Goal: Register for event/course

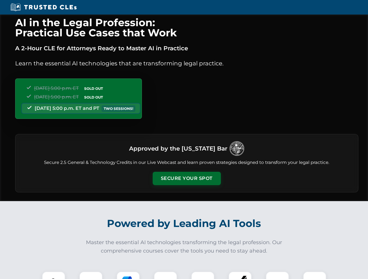
click at [186, 179] on button "Secure Your Spot" at bounding box center [187, 178] width 68 height 13
click at [54, 276] on img at bounding box center [53, 283] width 17 height 17
click at [91, 276] on div at bounding box center [90, 283] width 23 height 23
